Goal: Check status: Check status

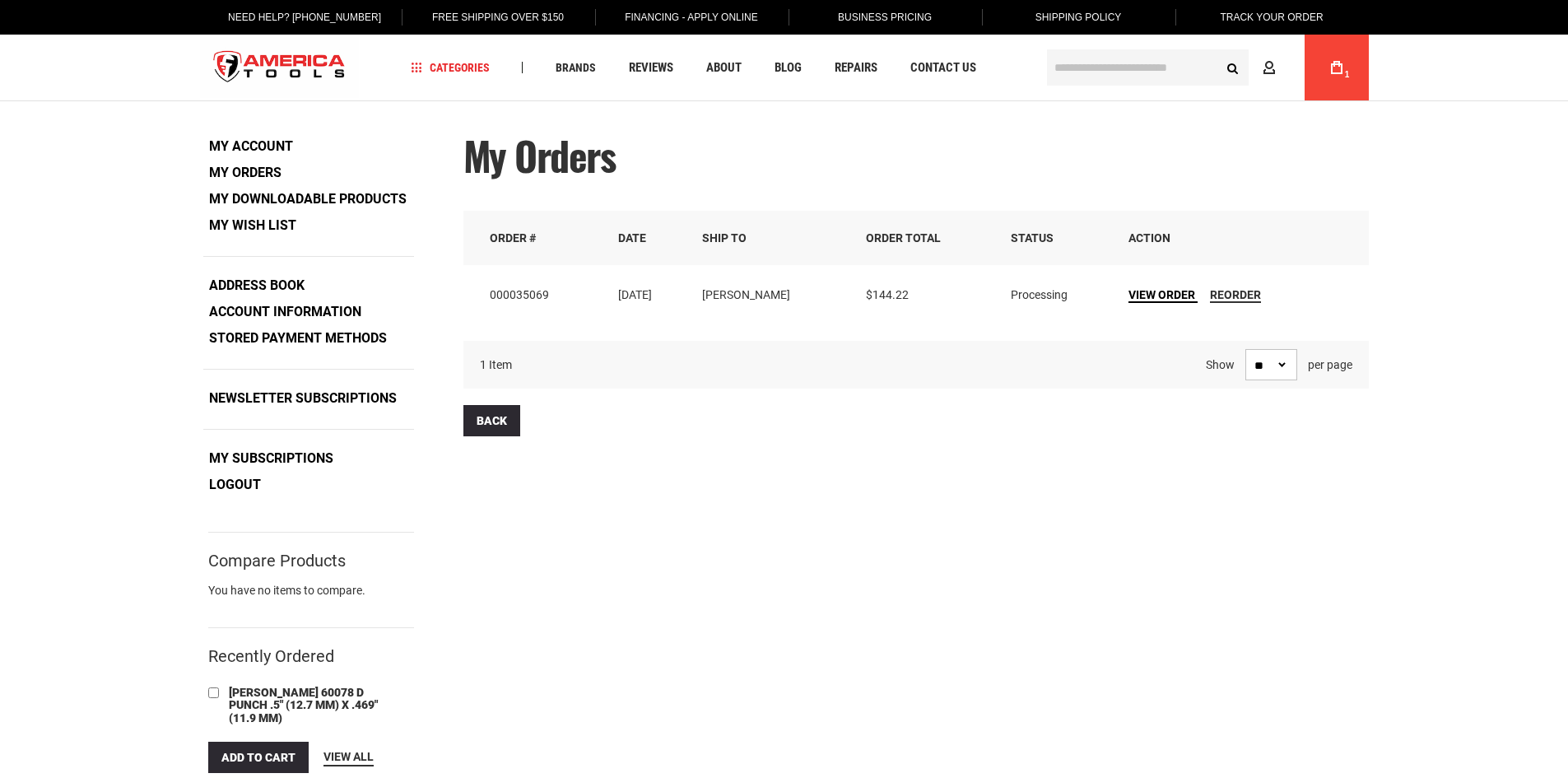
click at [1160, 298] on span "View Order" at bounding box center [1161, 294] width 66 height 13
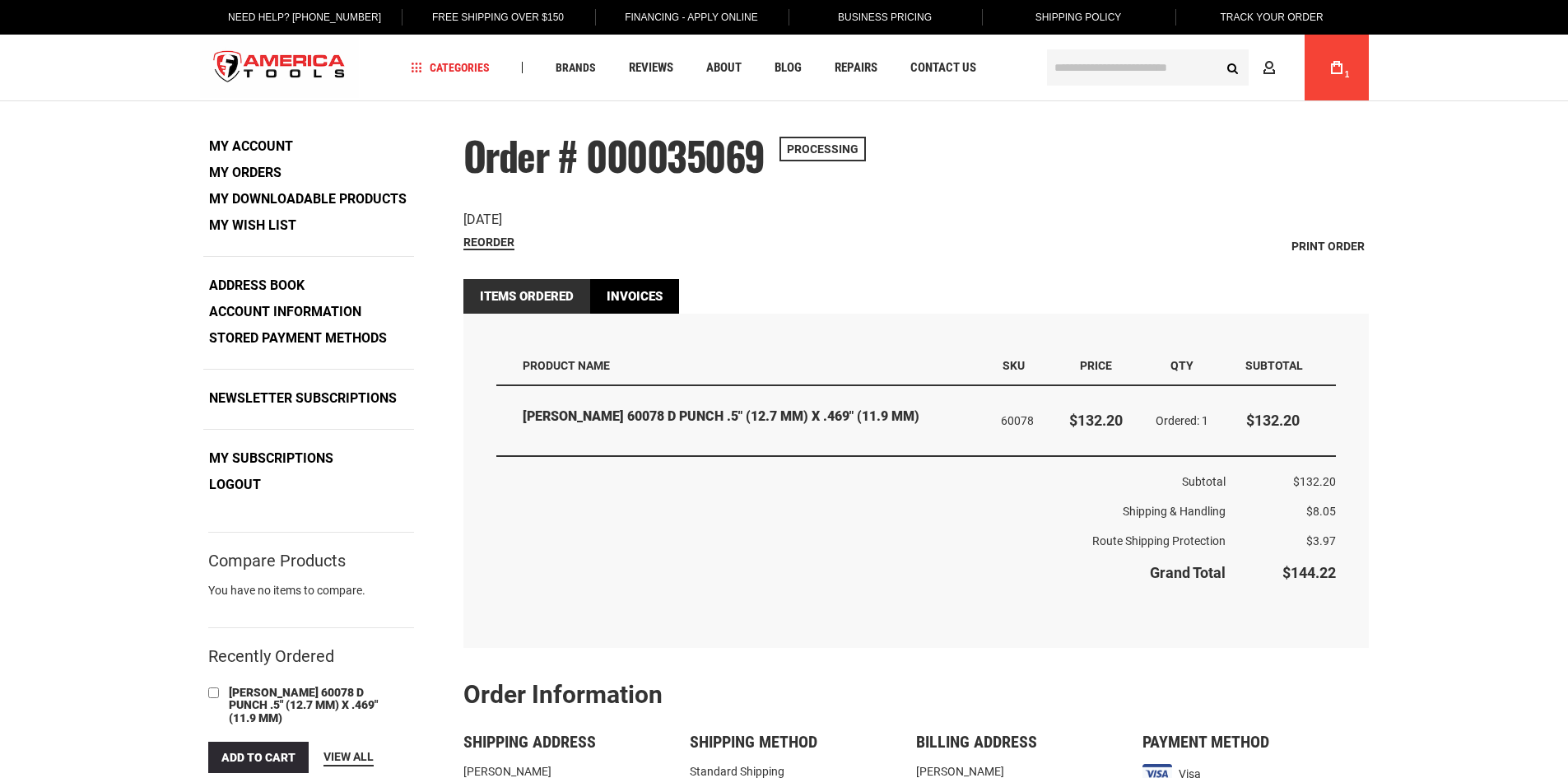
click at [648, 304] on link "Invoices" at bounding box center [634, 296] width 89 height 34
click at [648, 300] on link "Invoices" at bounding box center [634, 296] width 89 height 34
click at [645, 294] on link "Invoices" at bounding box center [634, 296] width 89 height 34
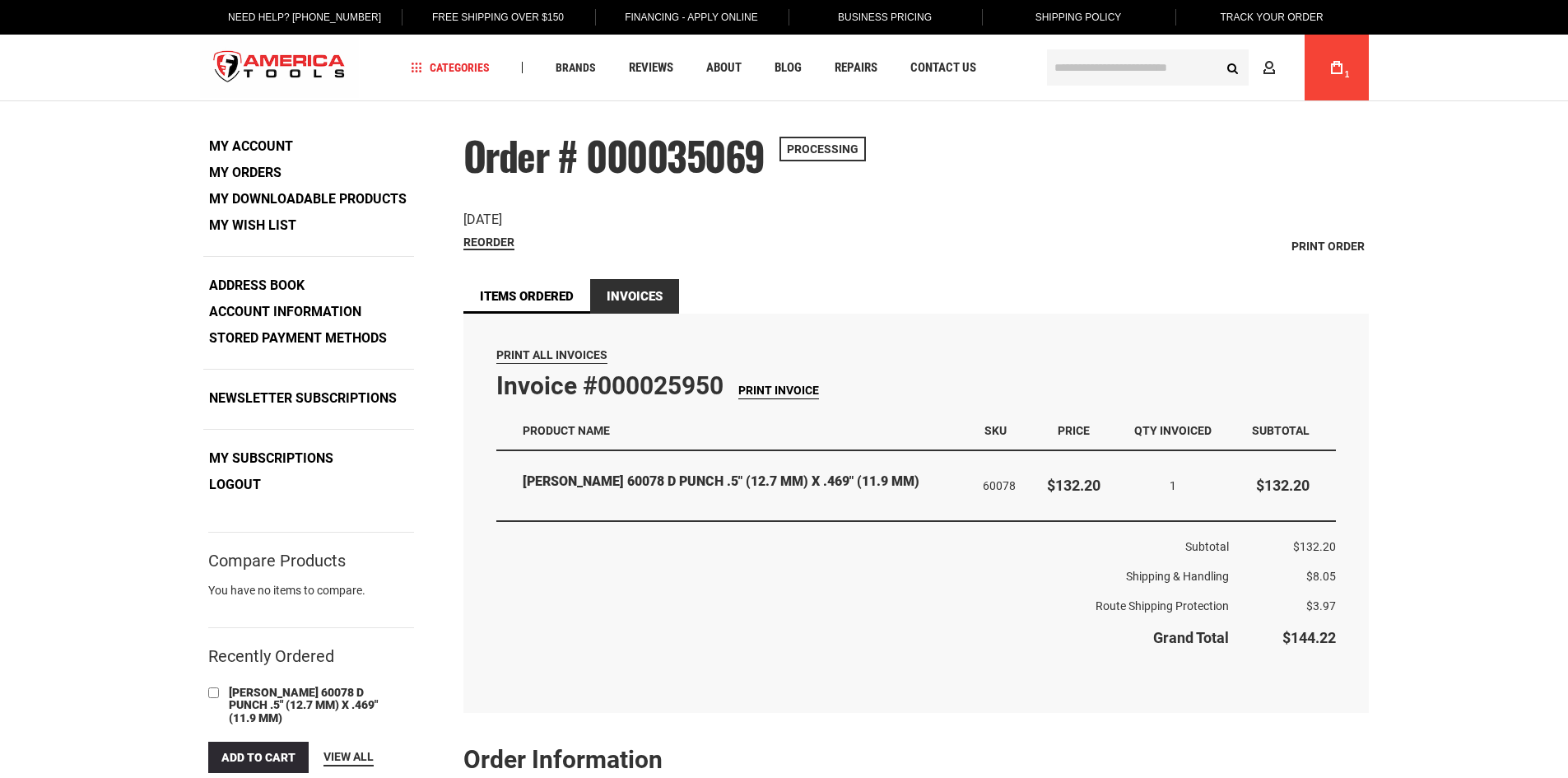
click at [787, 390] on span "Print Invoice" at bounding box center [779, 390] width 81 height 13
